Goal: Information Seeking & Learning: Learn about a topic

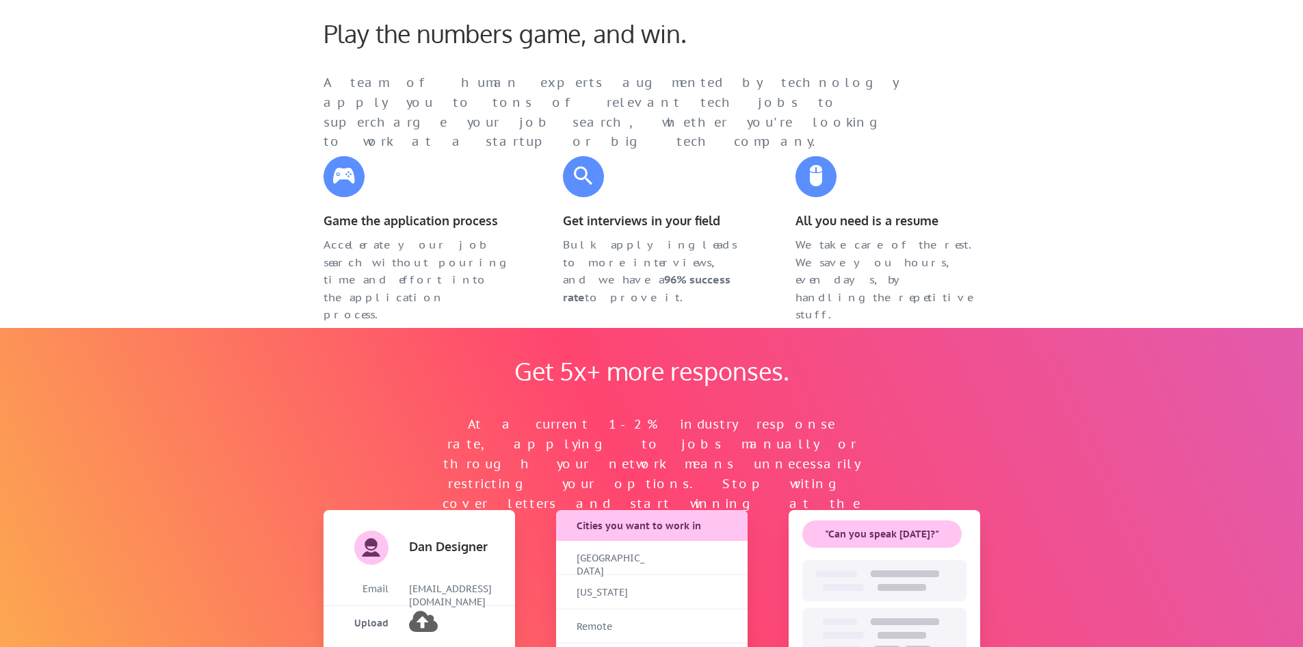
scroll to position [848, 0]
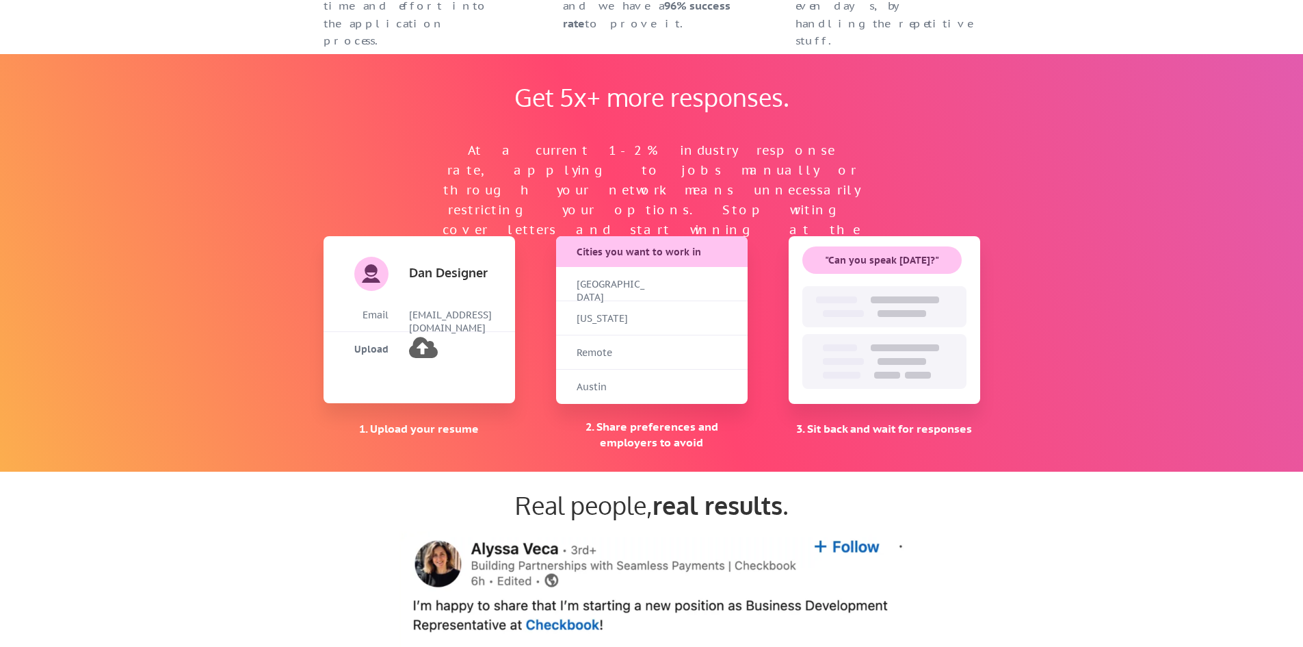
click at [627, 298] on div "[GEOGRAPHIC_DATA]" at bounding box center [611, 284] width 68 height 34
click at [629, 296] on div "[GEOGRAPHIC_DATA]" at bounding box center [611, 284] width 68 height 34
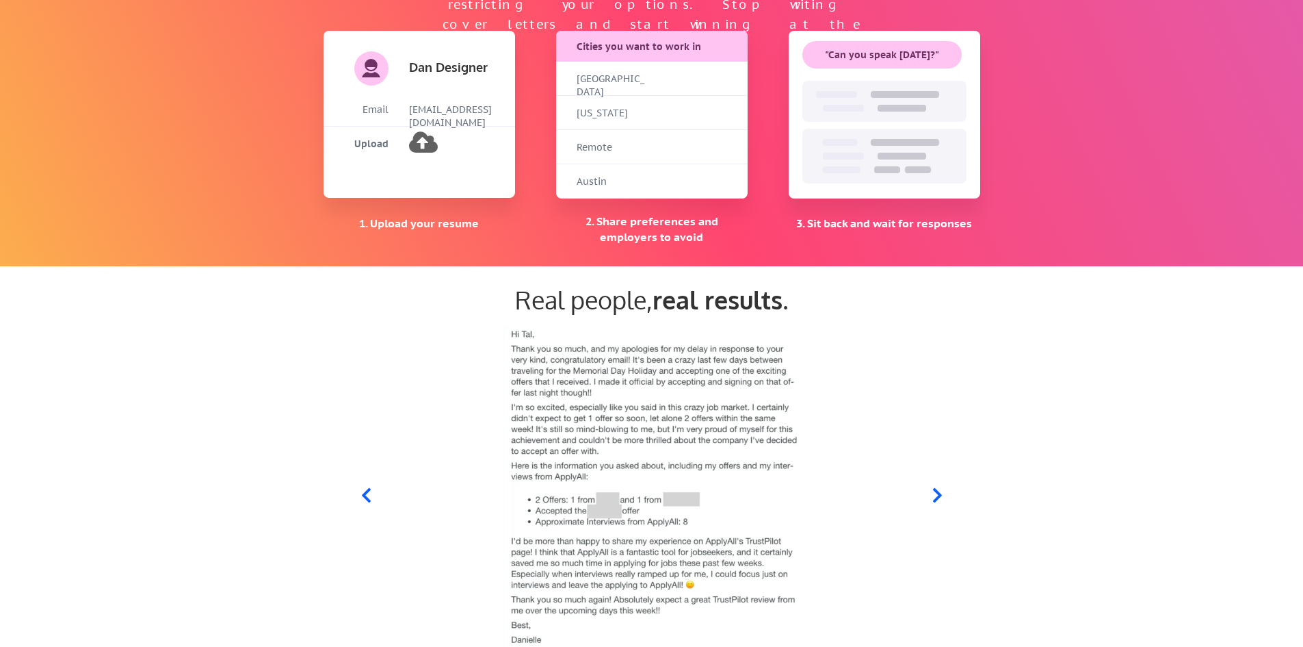
select select ""engineering""
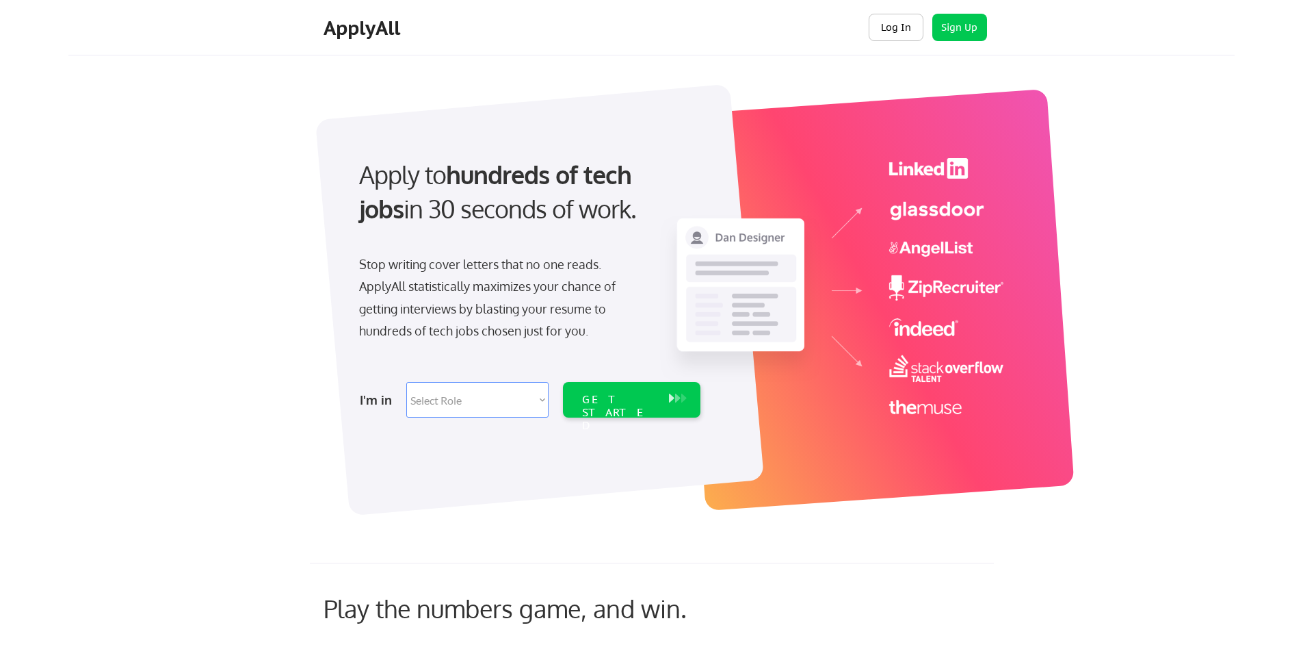
click at [902, 25] on button "Log In" at bounding box center [896, 27] width 55 height 27
click at [645, 404] on div "GET STARTED" at bounding box center [618, 413] width 73 height 40
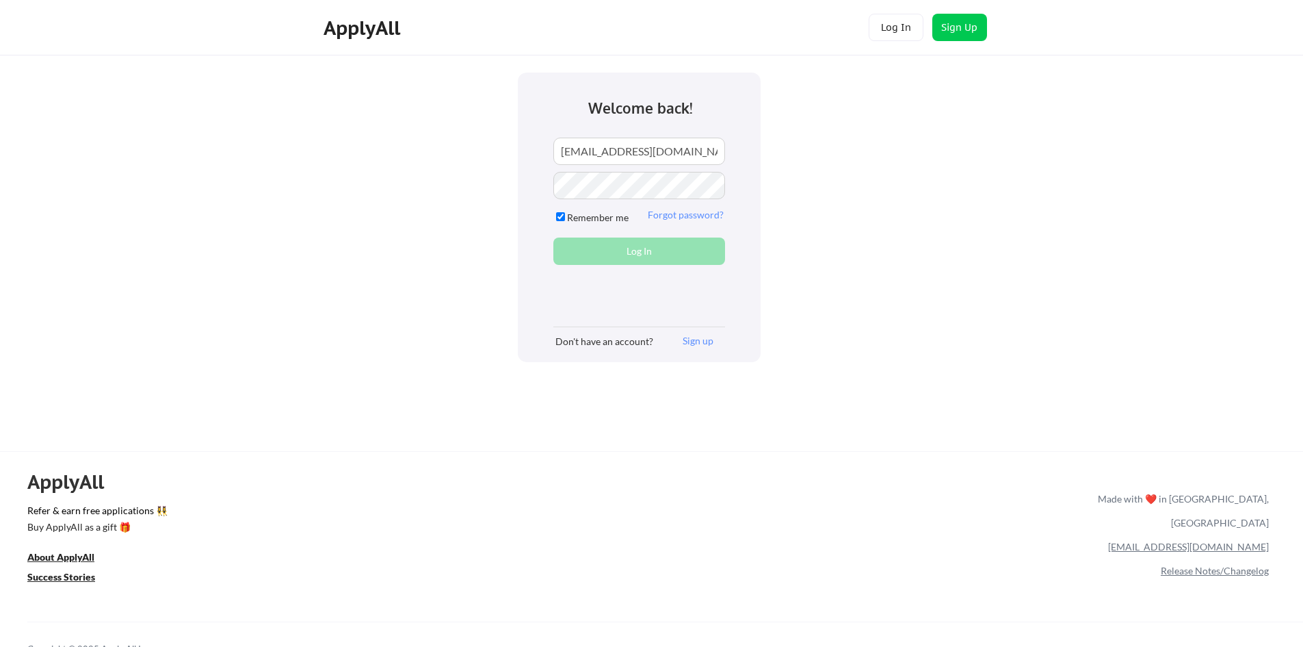
click at [359, 29] on div "ApplyAll" at bounding box center [364, 27] width 81 height 23
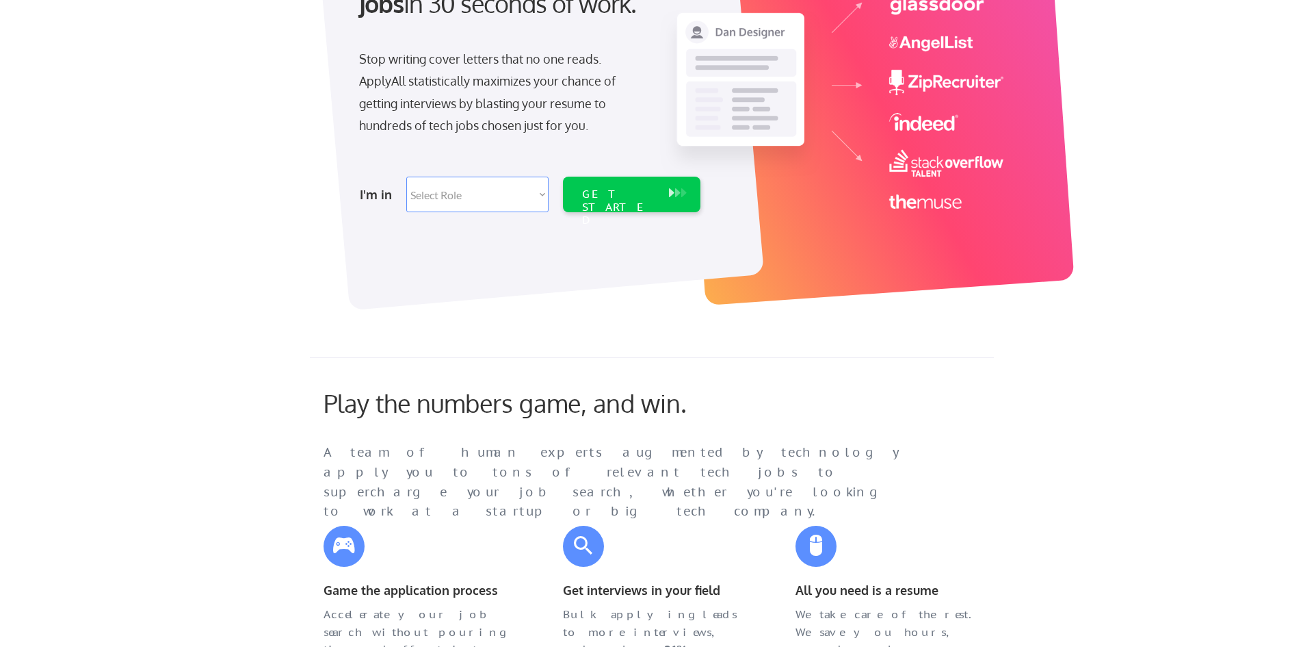
scroll to position [547, 0]
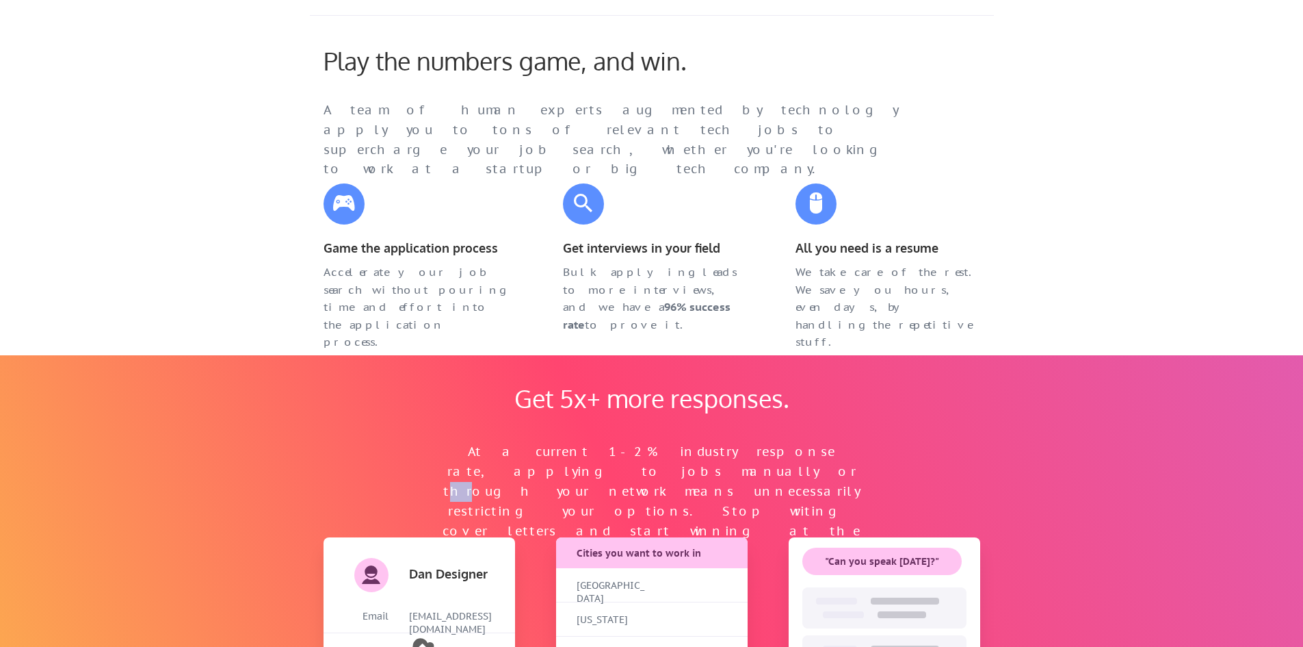
click at [467, 467] on div "At a current 1-2% industry response rate, applying to jobs manually or through …" at bounding box center [652, 501] width 424 height 118
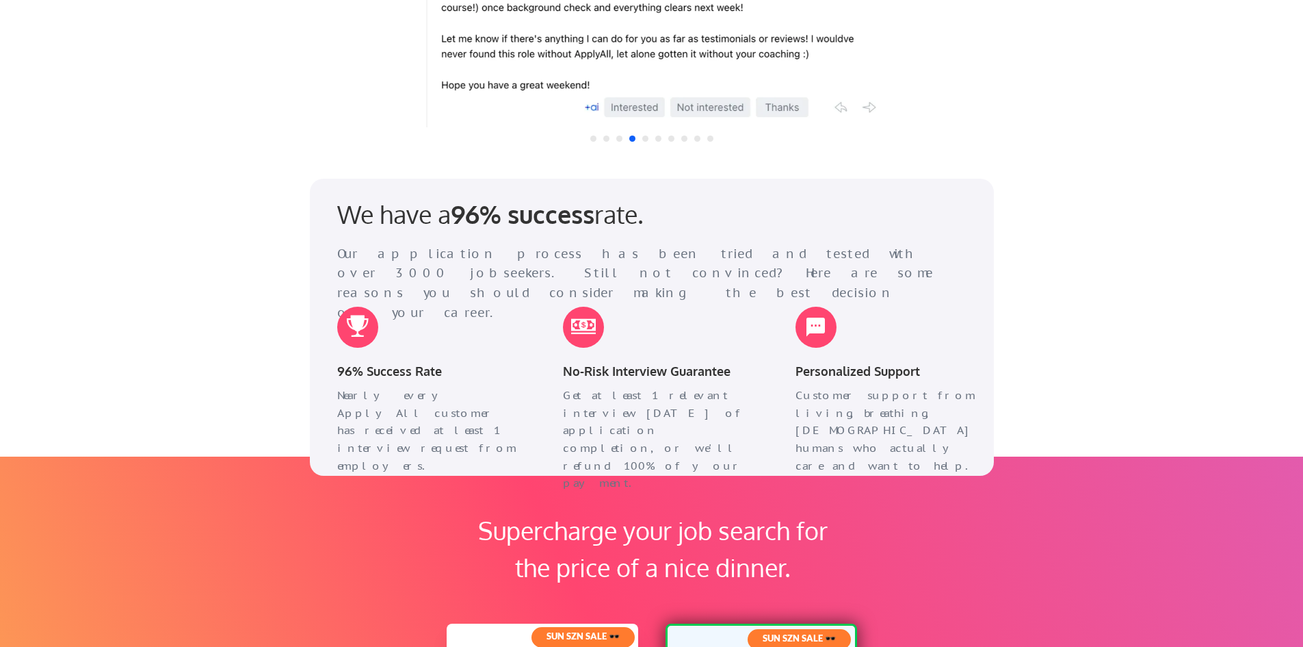
scroll to position [2053, 0]
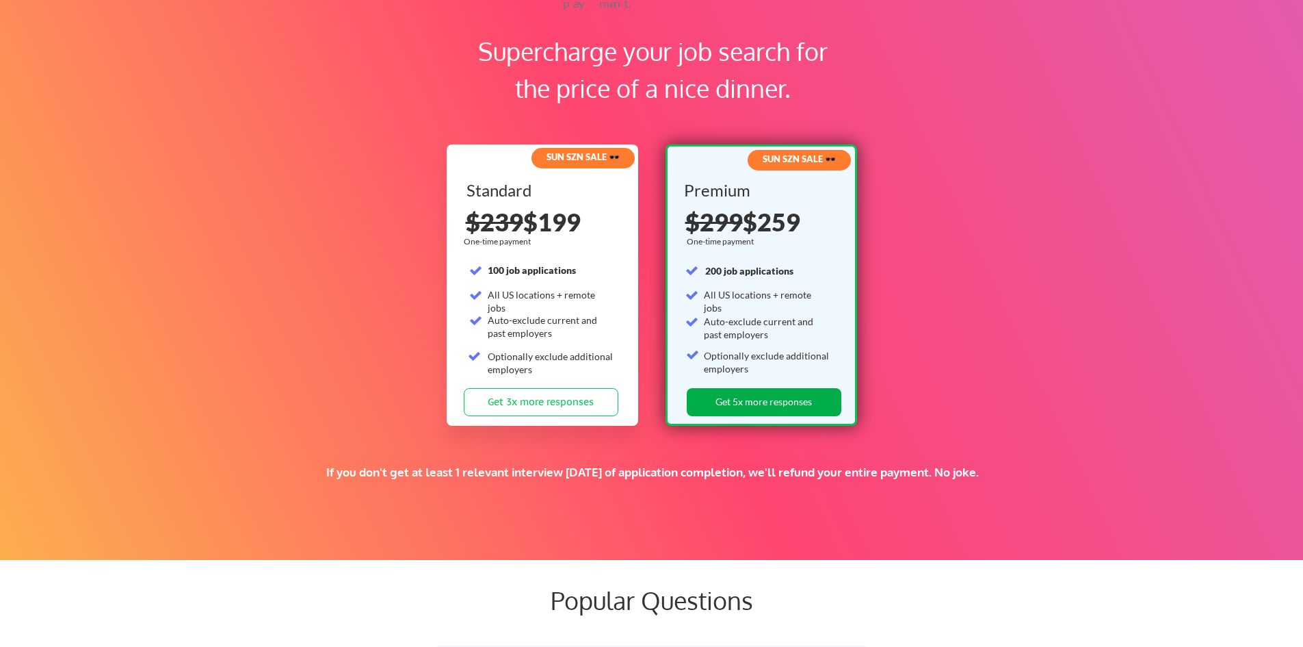
click at [778, 398] on button "Get 5x more responses" at bounding box center [764, 402] width 155 height 28
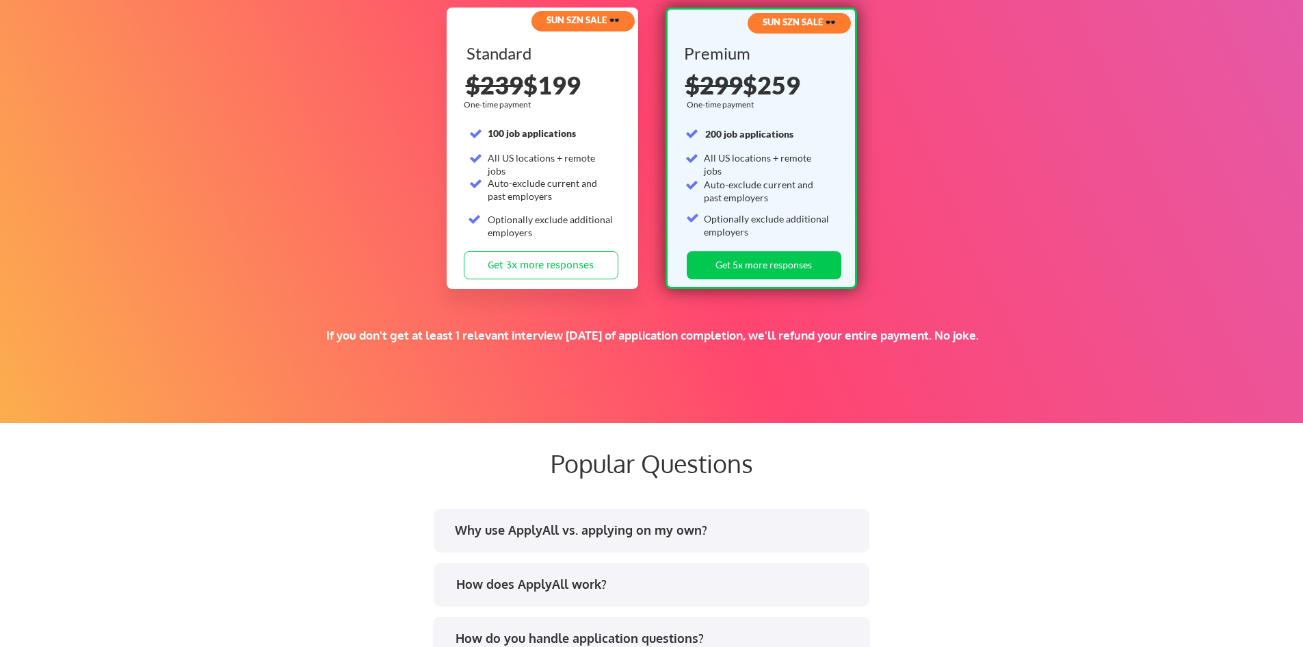
scroll to position [2531, 0]
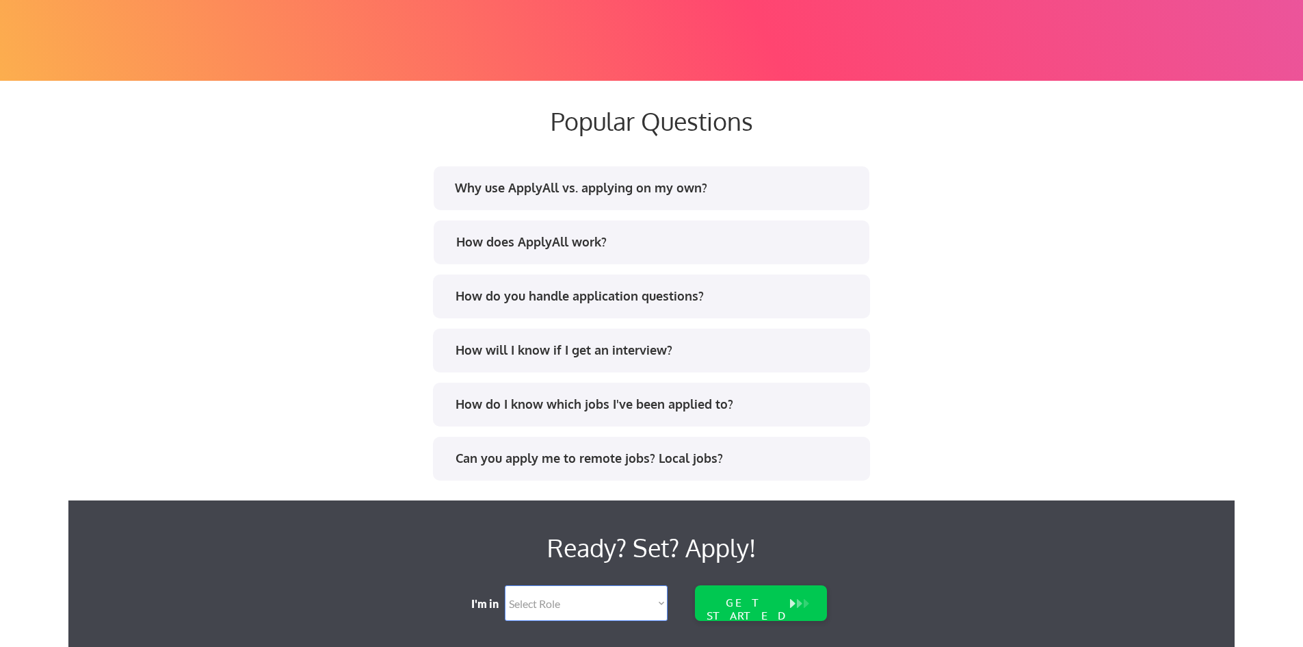
click at [574, 458] on div "Can you apply me to remote jobs? Local jobs?" at bounding box center [657, 457] width 402 height 17
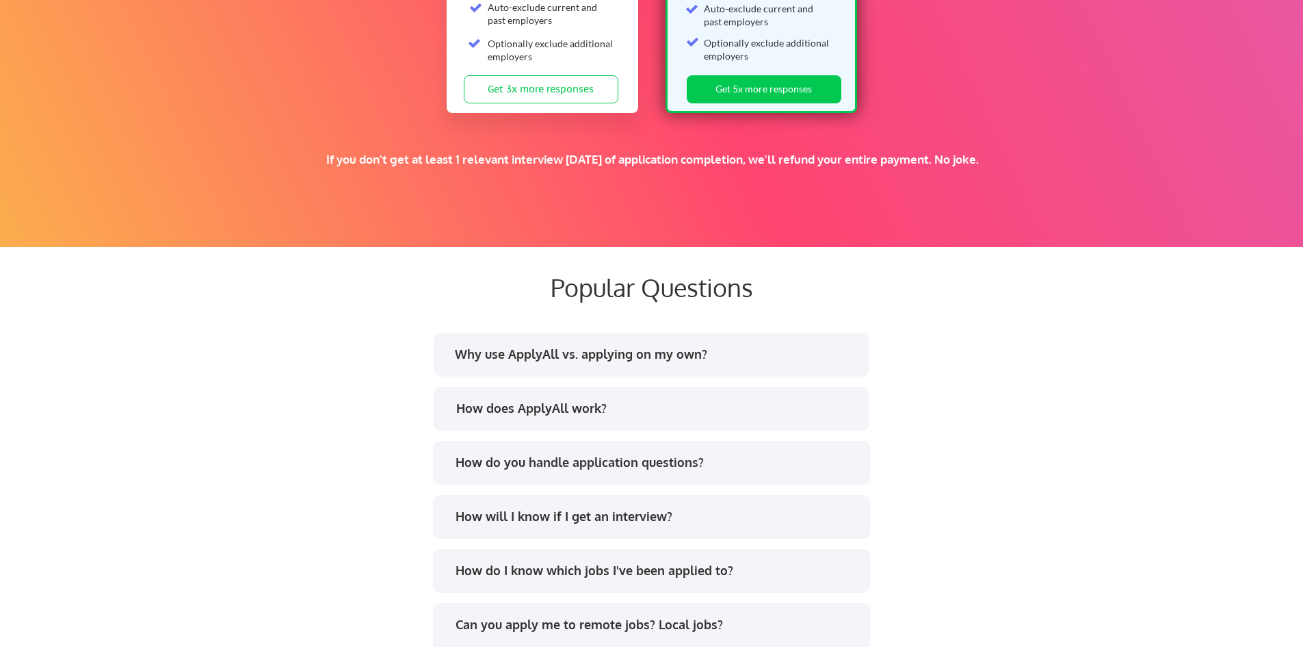
scroll to position [2023, 0]
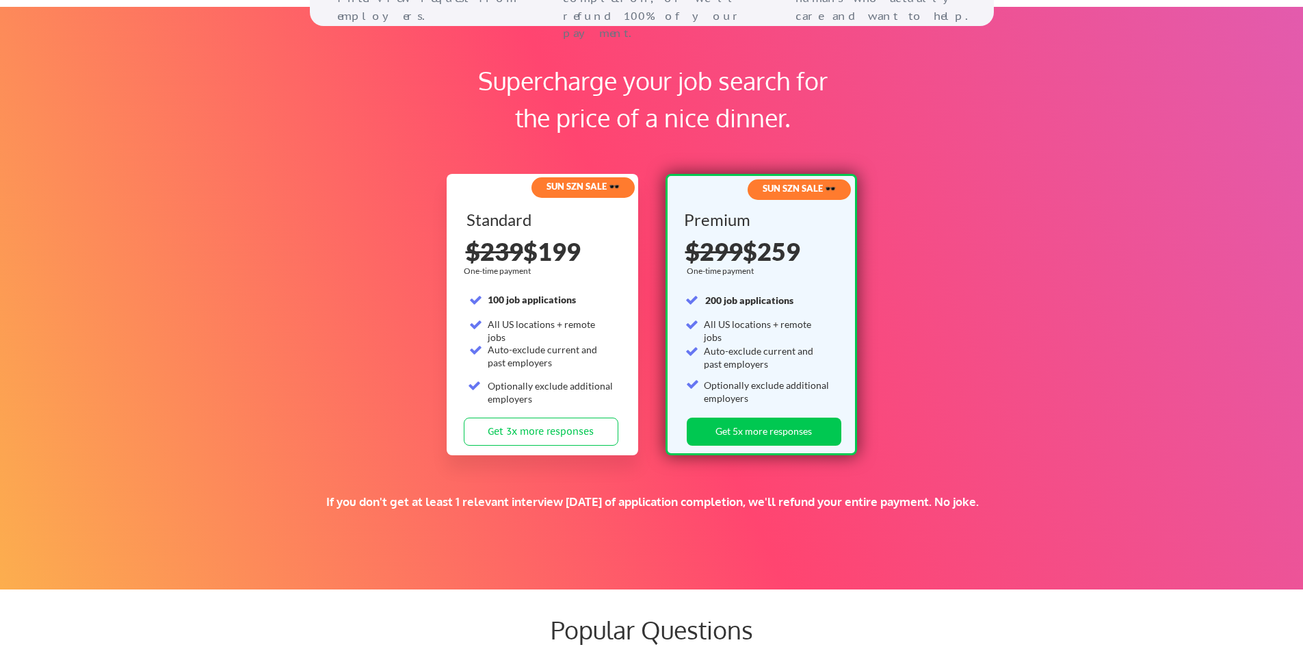
click at [510, 296] on strong "100 job applications" at bounding box center [532, 300] width 88 height 12
click at [618, 317] on div "Standard 100 job applications All US locations + remote jobs Auto-exclude curre…" at bounding box center [544, 314] width 155 height 206
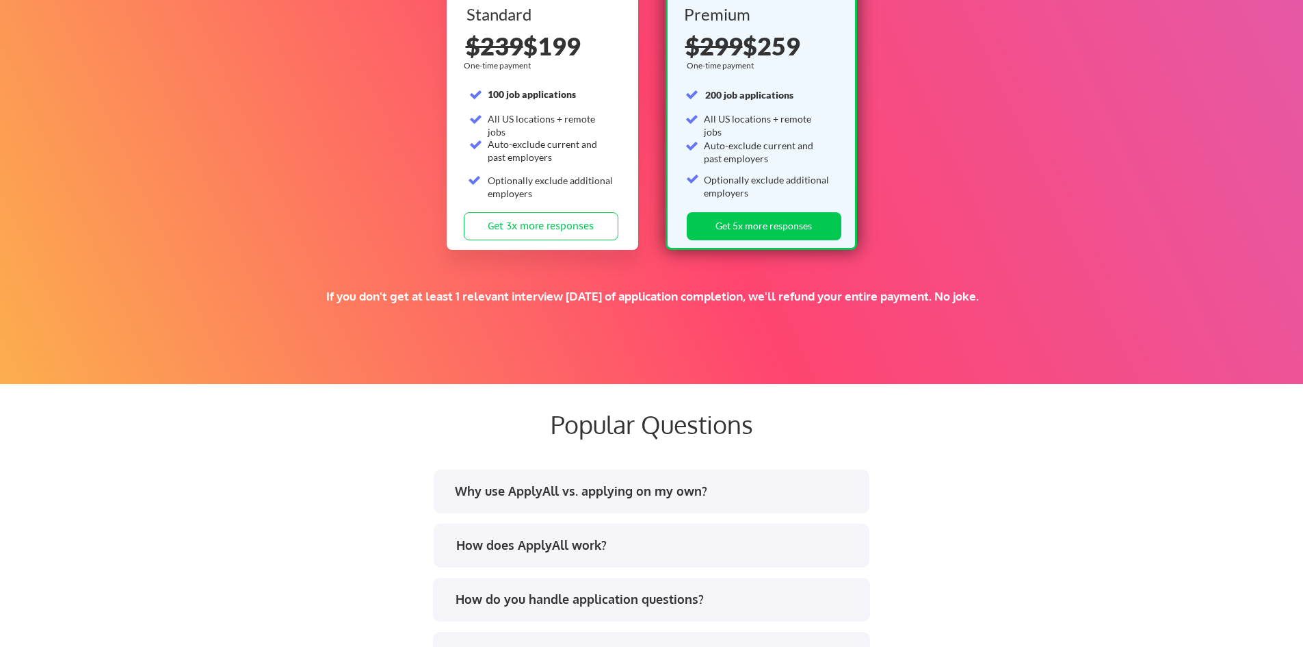
scroll to position [2297, 0]
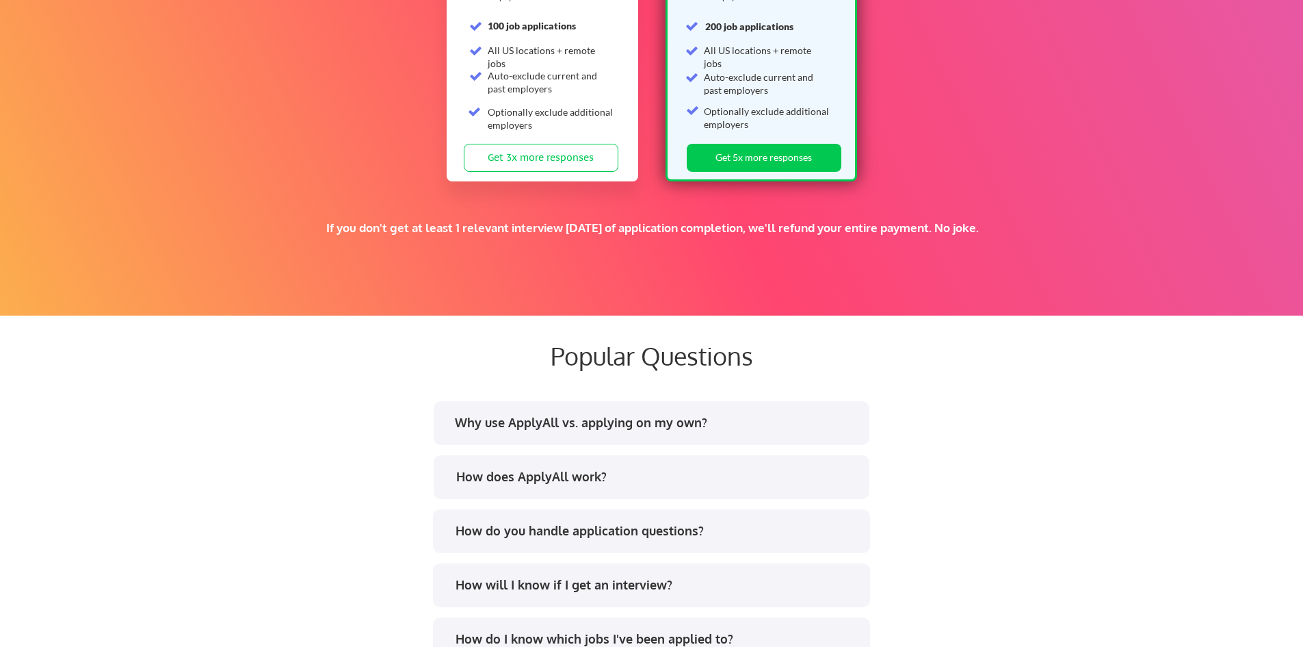
click at [553, 466] on div "How does ApplyAll work?" at bounding box center [652, 477] width 436 height 44
click at [553, 467] on div "How does ApplyAll work?" at bounding box center [652, 477] width 436 height 44
click at [554, 482] on div "How does ApplyAll work?" at bounding box center [657, 476] width 402 height 17
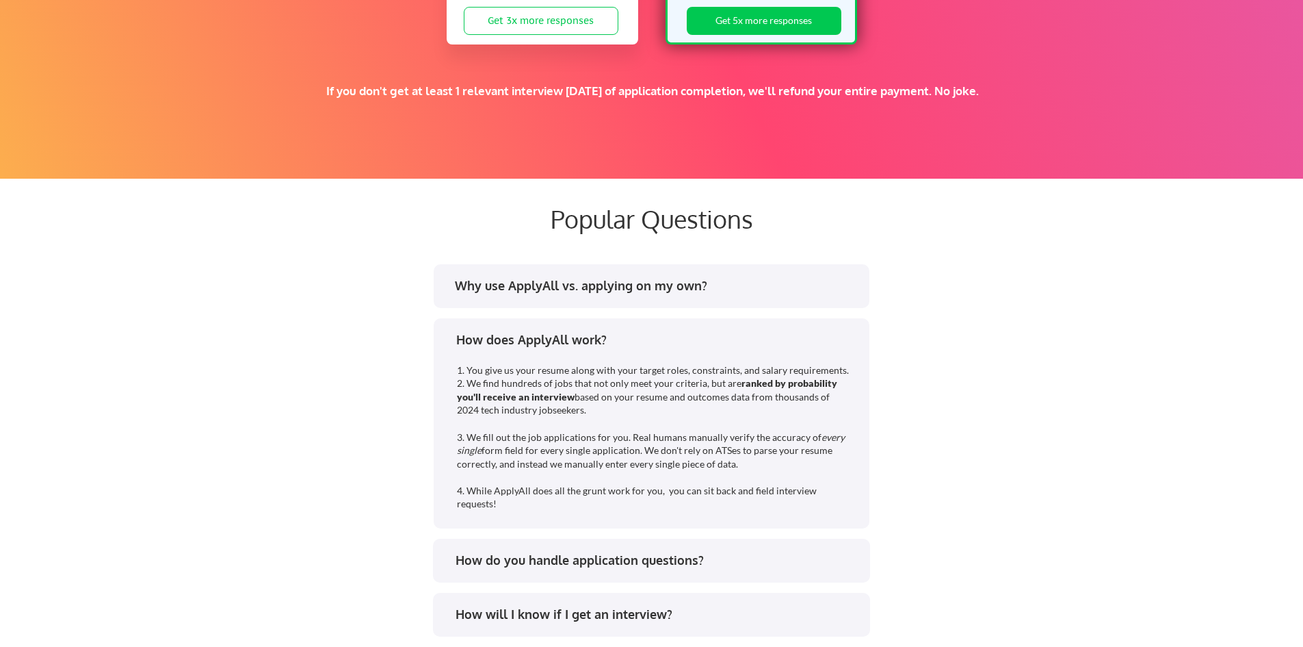
scroll to position [2570, 0]
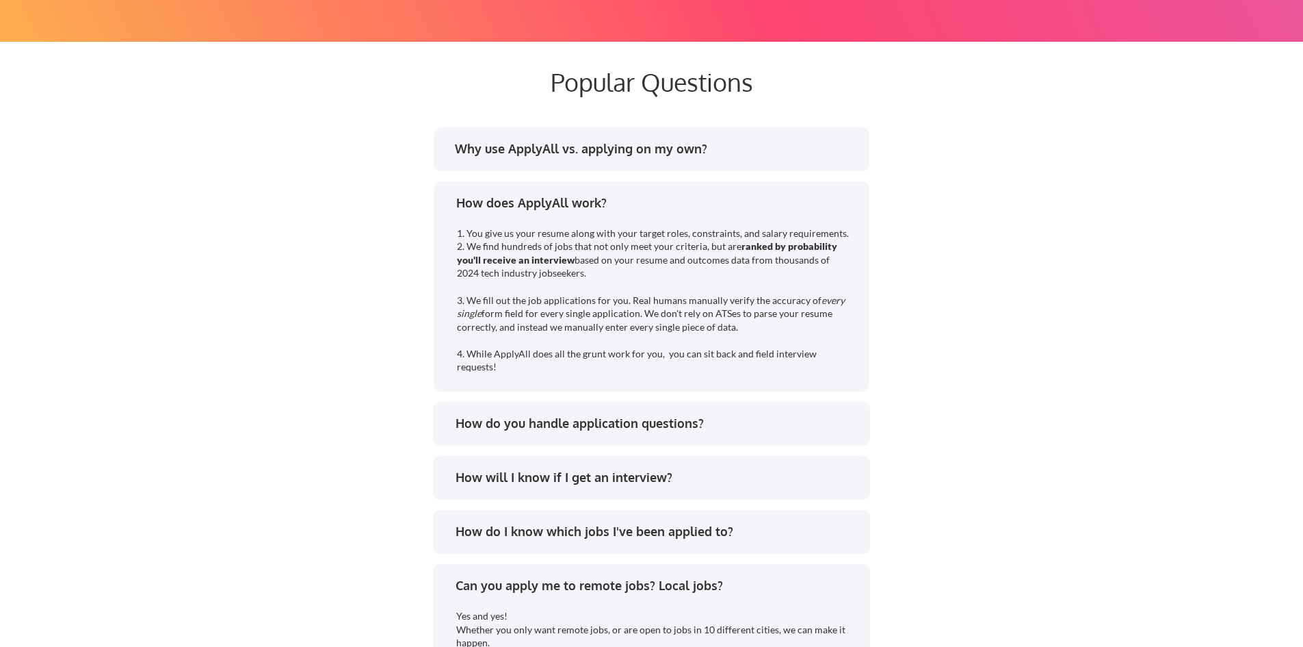
click at [571, 428] on div "How do you handle application questions?" at bounding box center [657, 423] width 402 height 17
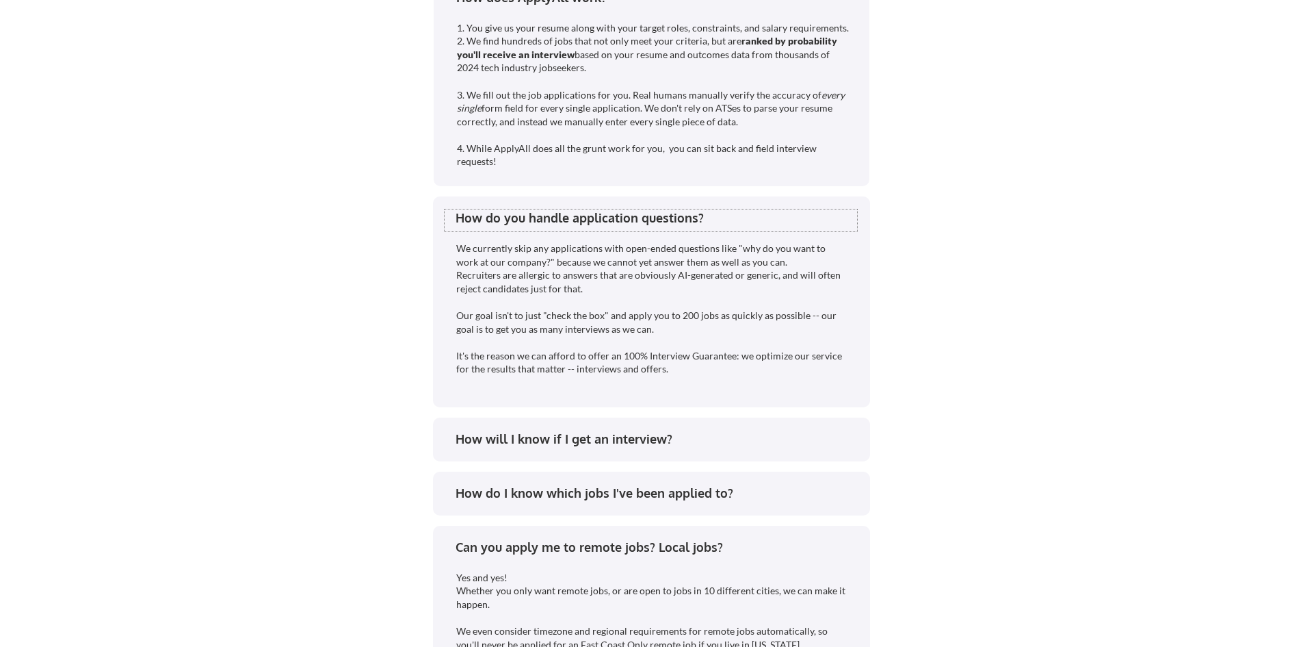
scroll to position [2844, 0]
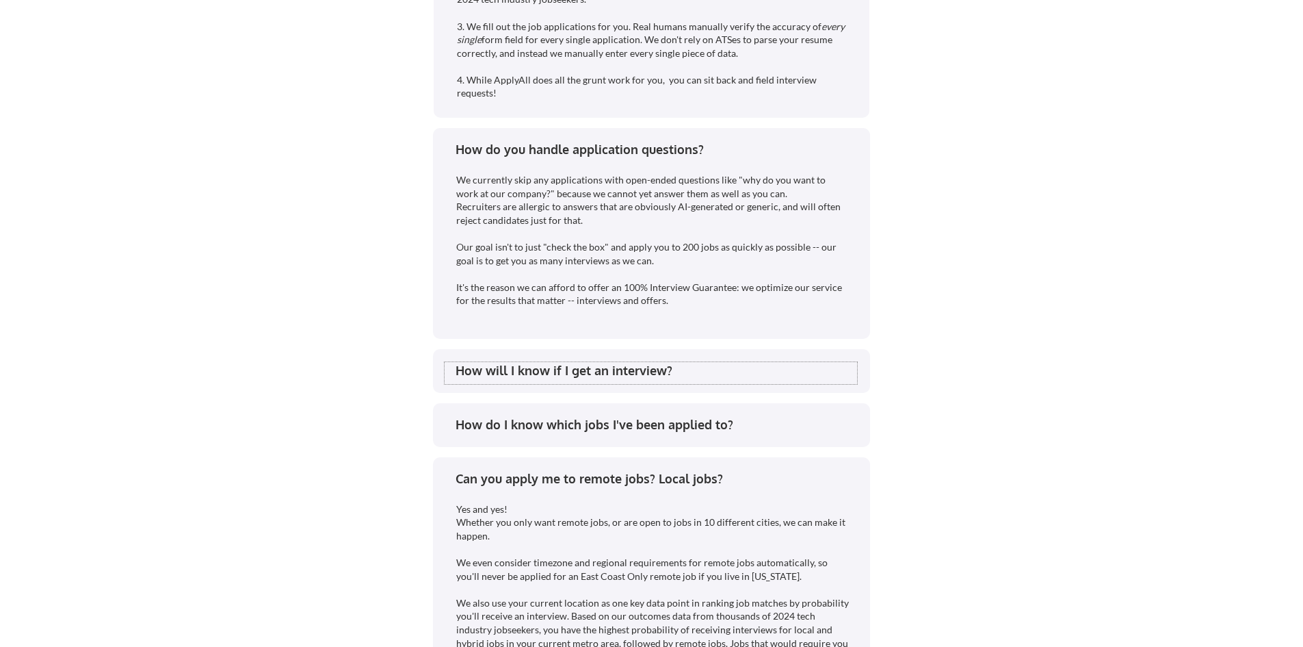
click at [559, 374] on div "How will I know if I get an interview?" at bounding box center [657, 370] width 402 height 17
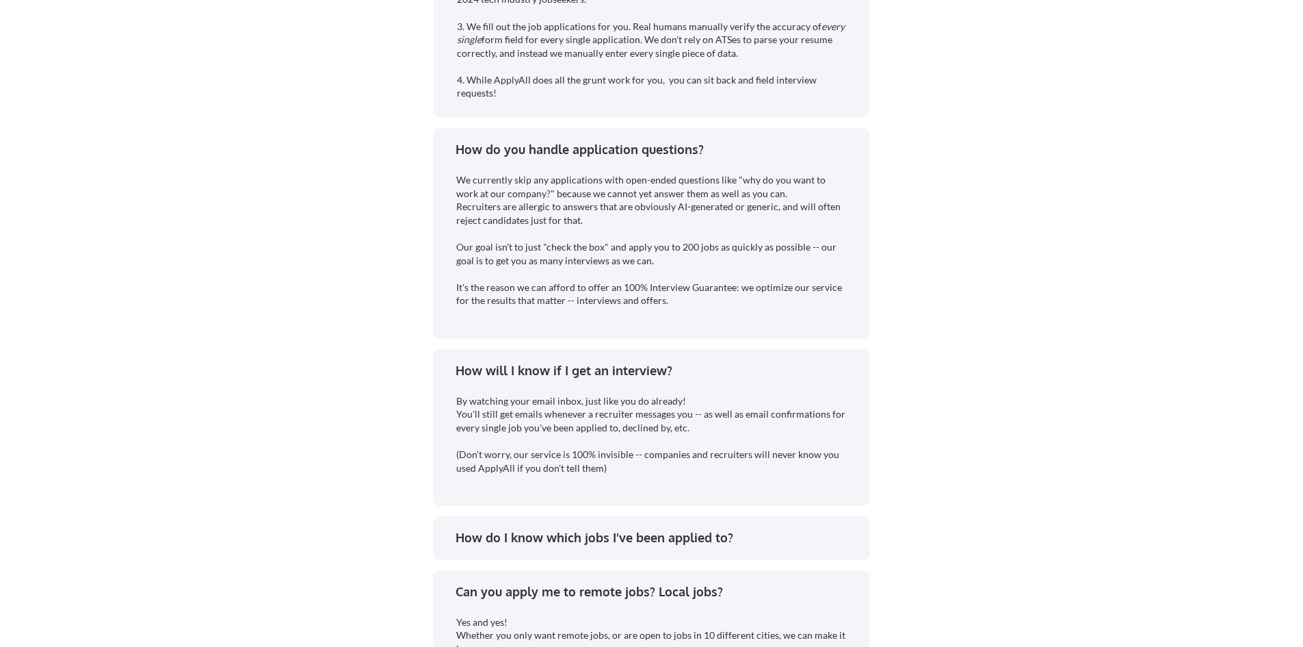
click at [559, 372] on div "How will I know if I get an interview?" at bounding box center [657, 370] width 402 height 17
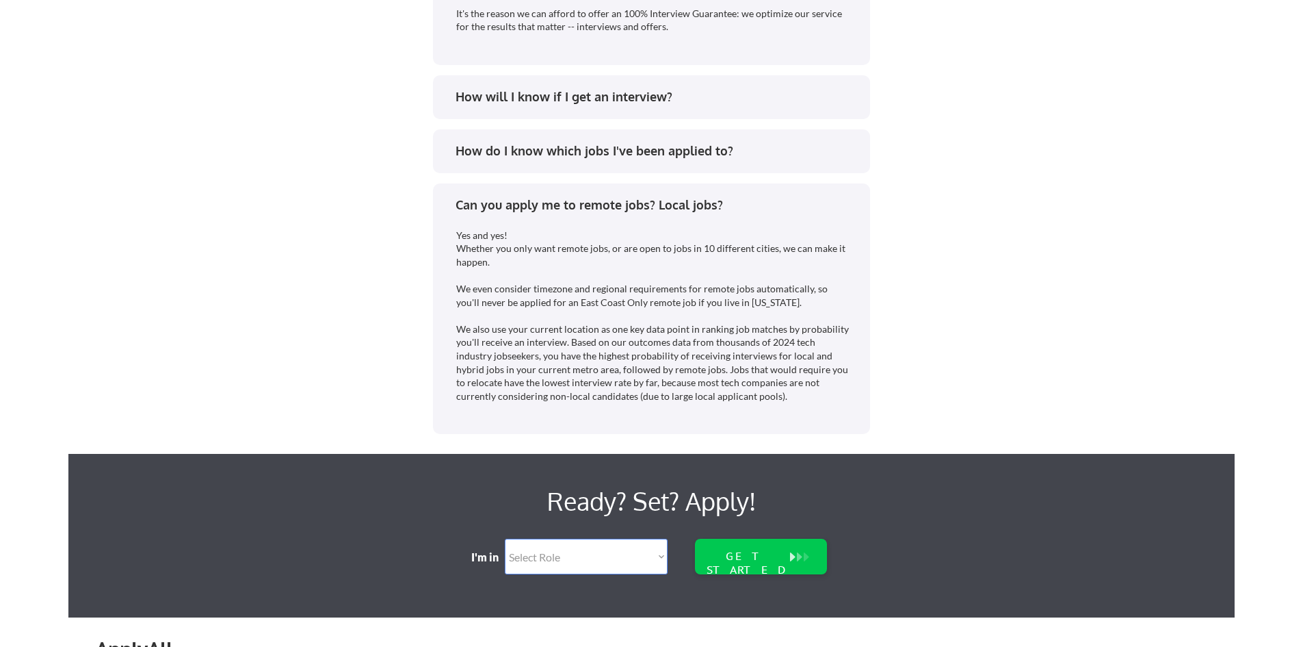
scroll to position [3314, 0]
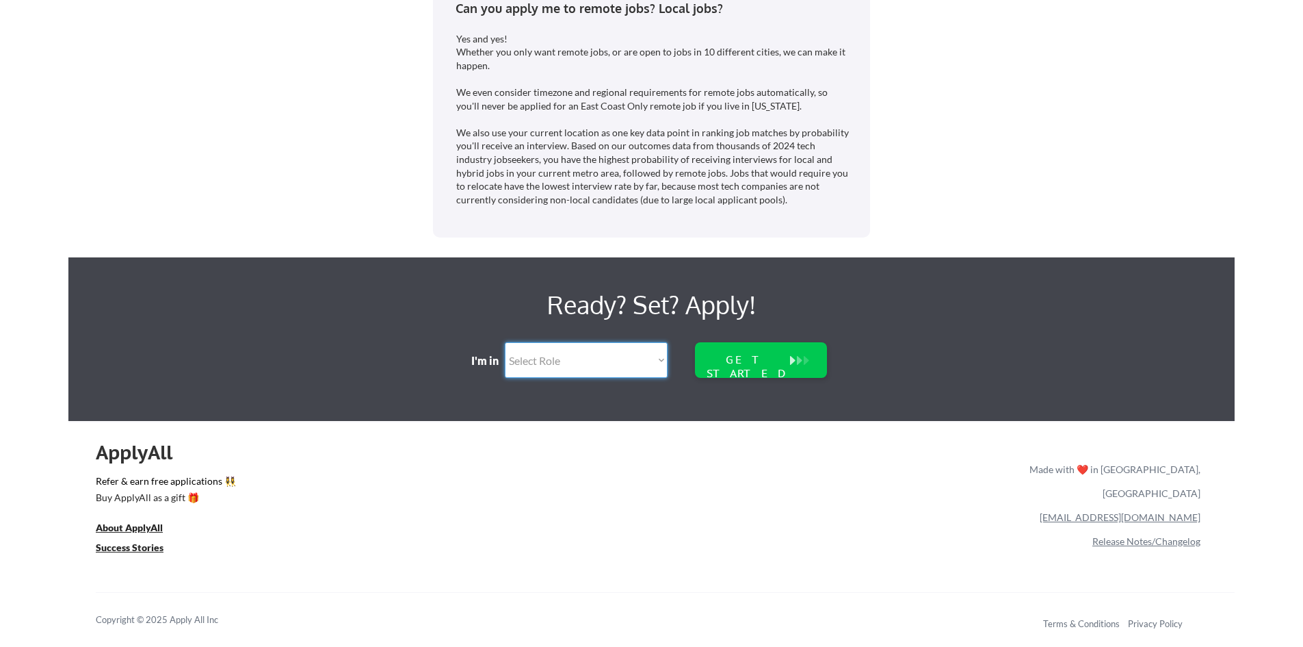
click at [570, 363] on select "Select Role Software Engineering Product Management Customer Success Sales UI/U…" at bounding box center [586, 360] width 163 height 36
click at [505, 342] on select "Select Role Software Engineering Product Management Customer Success Sales UI/U…" at bounding box center [586, 360] width 163 height 36
click at [571, 370] on select "Select Role Software Engineering Product Management Customer Success Sales UI/U…" at bounding box center [586, 360] width 163 height 36
click at [599, 351] on select "Select Role Software Engineering Product Management Customer Success Sales UI/U…" at bounding box center [586, 360] width 163 height 36
click at [597, 354] on select "Select Role Software Engineering Product Management Customer Success Sales UI/U…" at bounding box center [586, 360] width 163 height 36
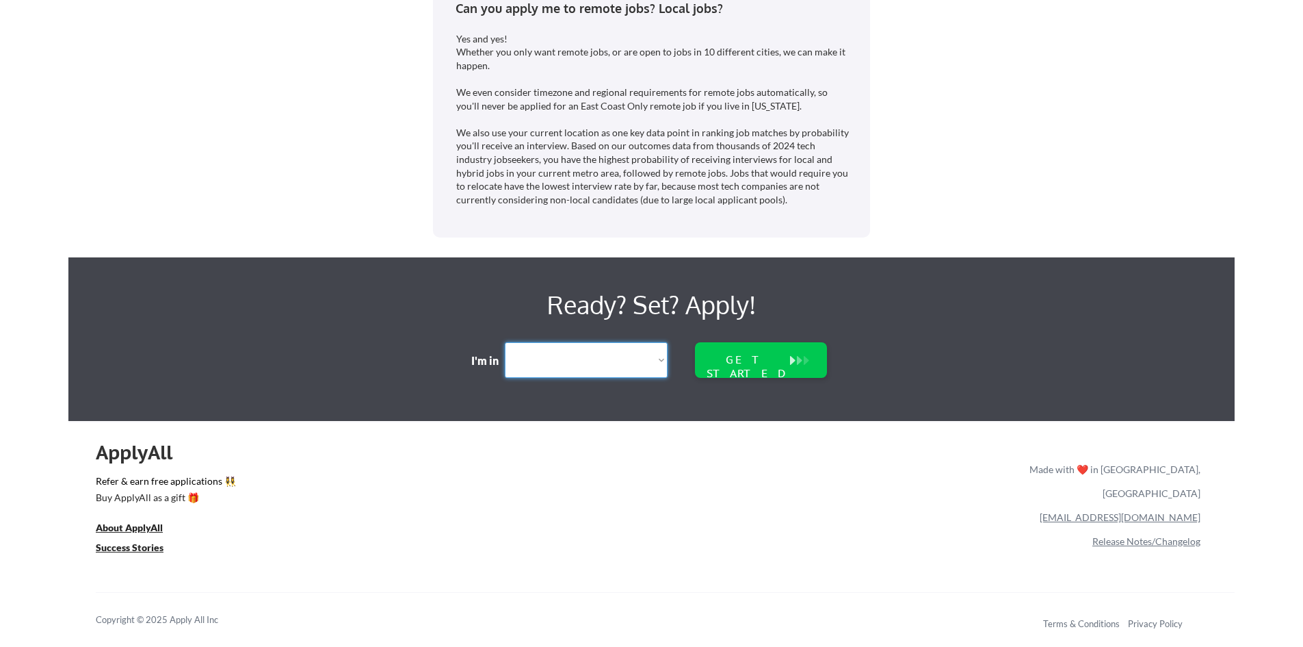
select select ""engineering""
click at [505, 342] on select "Select Role Software Engineering Product Management Customer Success Sales UI/U…" at bounding box center [586, 360] width 163 height 36
select select ""engineering""
click at [802, 376] on div "GET STARTED" at bounding box center [761, 360] width 132 height 36
click at [764, 367] on div "GET STARTED" at bounding box center [748, 360] width 88 height 36
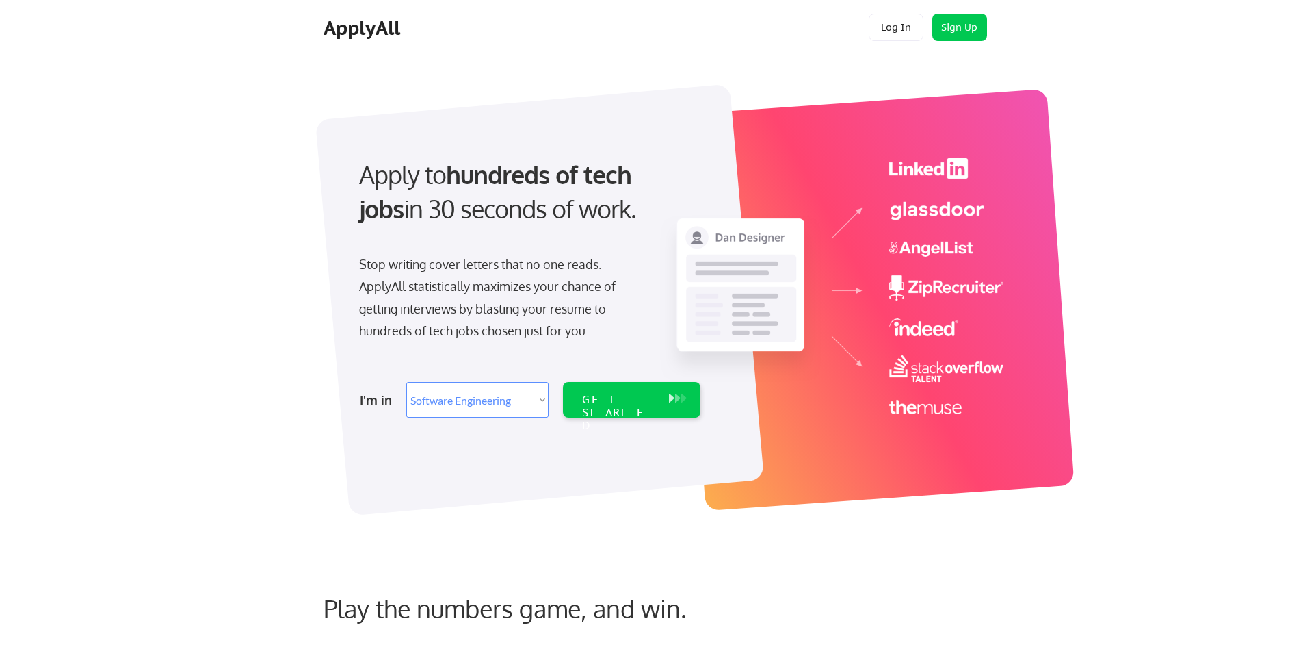
select select ""engineering""
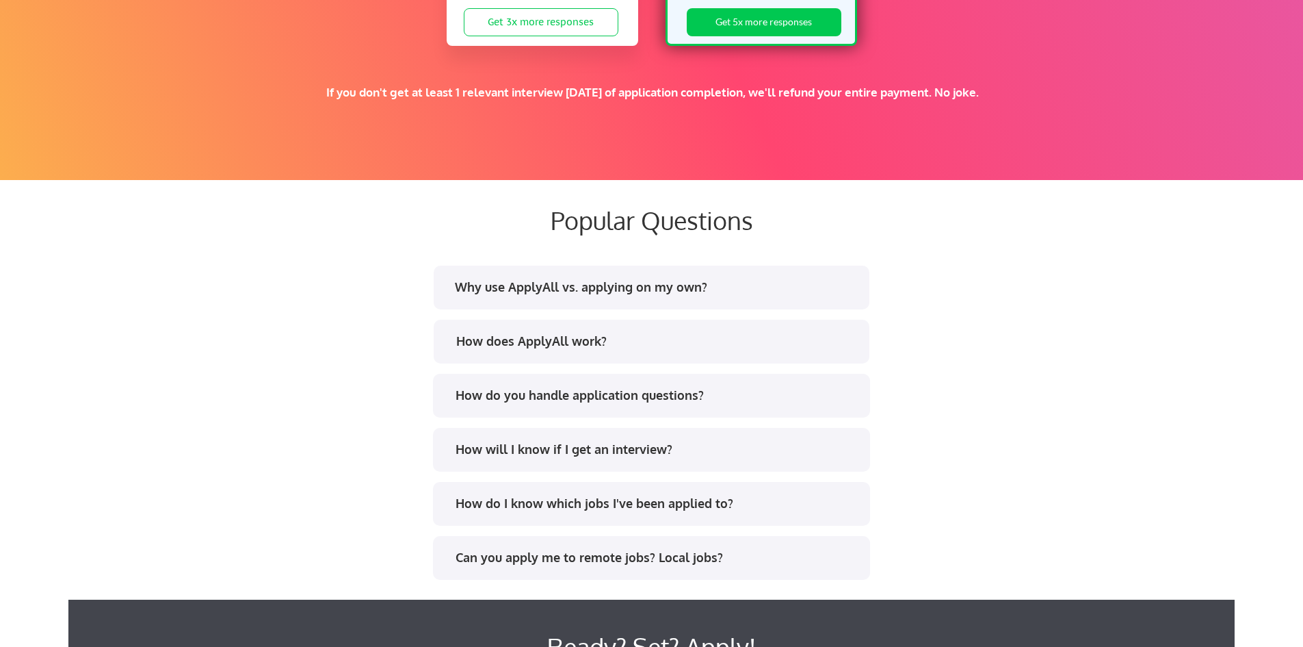
scroll to position [2364, 0]
